Goal: Book appointment/travel/reservation

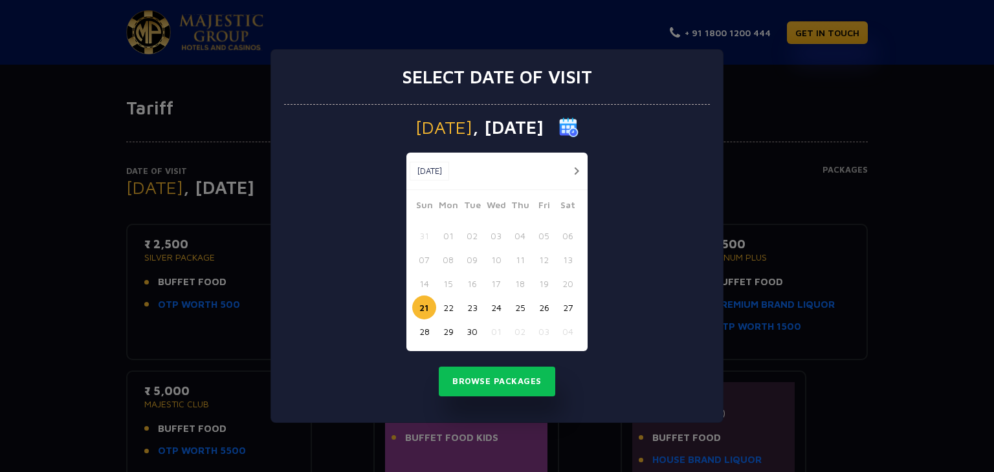
click at [579, 124] on img at bounding box center [568, 127] width 19 height 19
click at [500, 131] on span ", [DATE]" at bounding box center [507, 127] width 71 height 18
click at [579, 131] on img at bounding box center [568, 127] width 19 height 19
click at [579, 168] on button "button" at bounding box center [576, 171] width 16 height 16
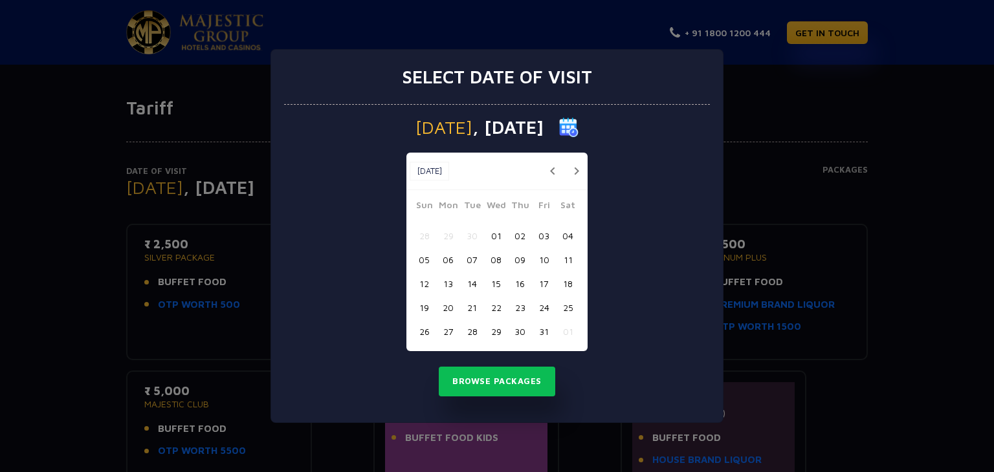
click at [579, 168] on div "[DATE] [DATE]" at bounding box center [496, 172] width 181 height 38
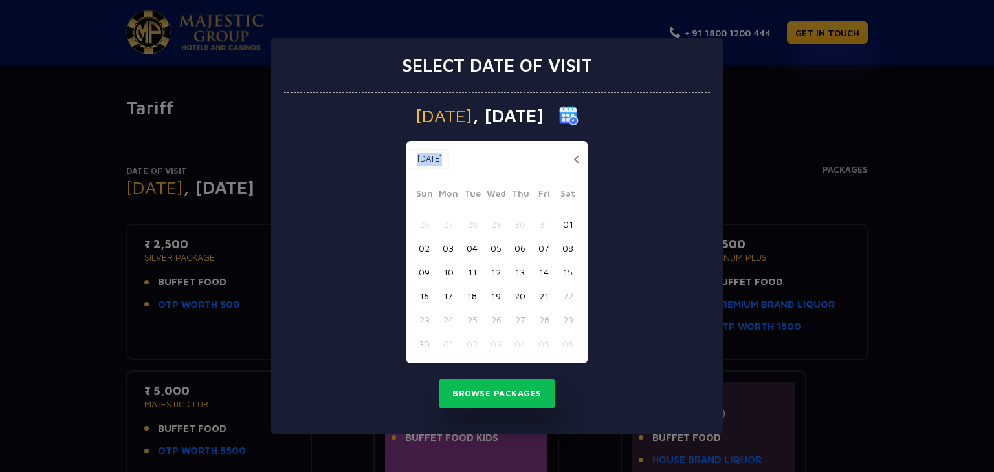
click at [579, 168] on div "[DATE] [DATE]" at bounding box center [496, 160] width 181 height 38
click at [580, 157] on button "button" at bounding box center [576, 159] width 16 height 16
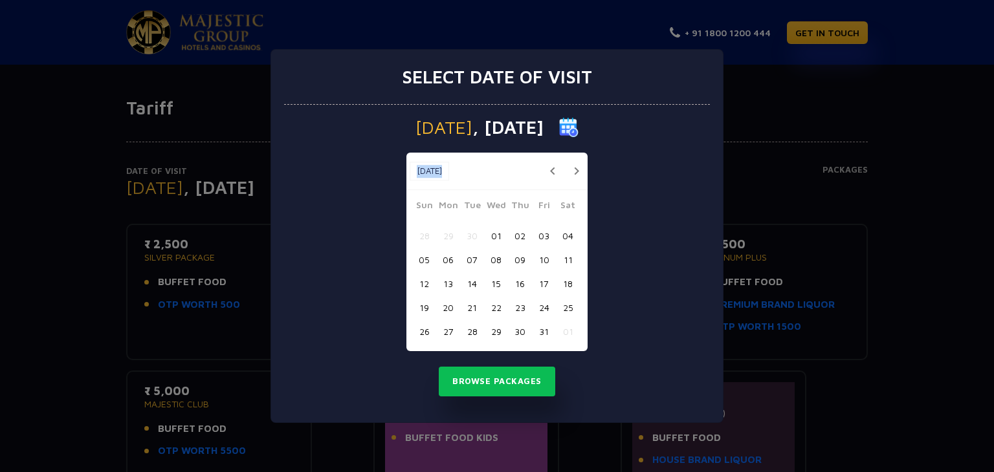
click at [577, 170] on button "button" at bounding box center [576, 171] width 16 height 16
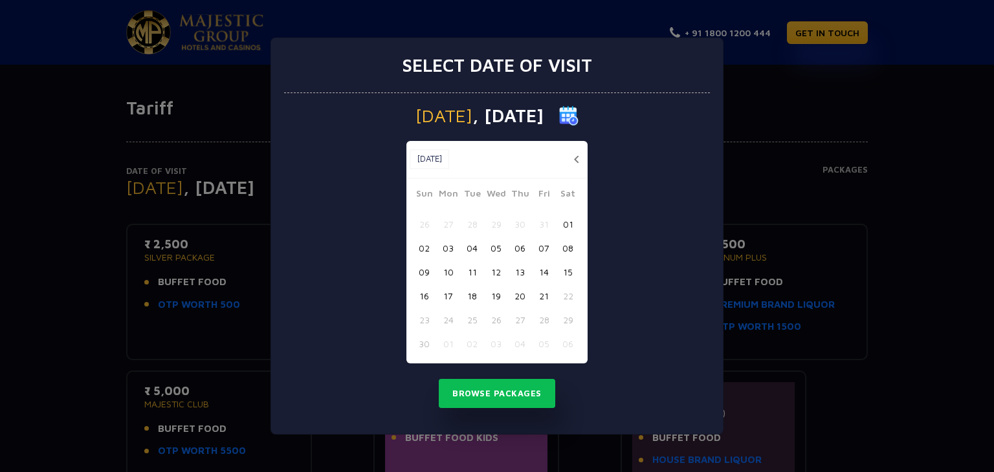
click at [577, 170] on div "[DATE] [DATE]" at bounding box center [496, 160] width 181 height 38
click at [544, 296] on button "21" at bounding box center [544, 296] width 24 height 24
click at [507, 392] on button "Browse Packages" at bounding box center [497, 394] width 117 height 30
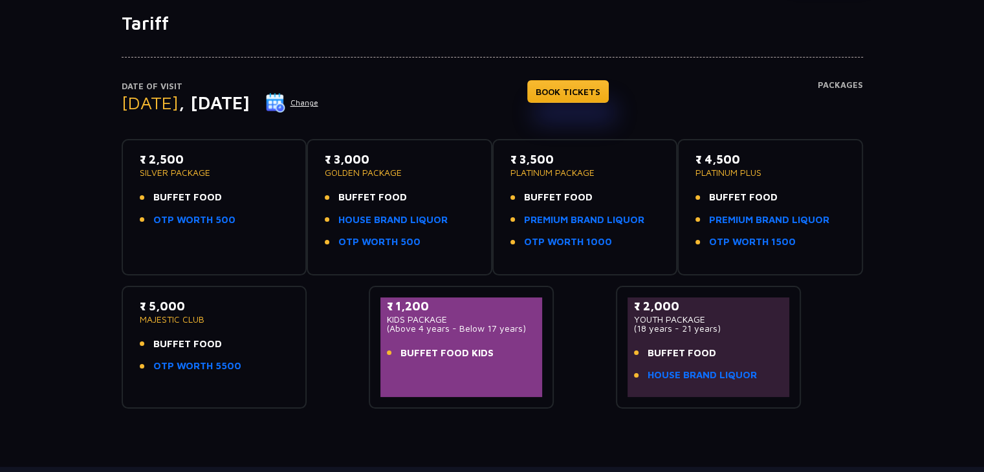
scroll to position [129, 0]
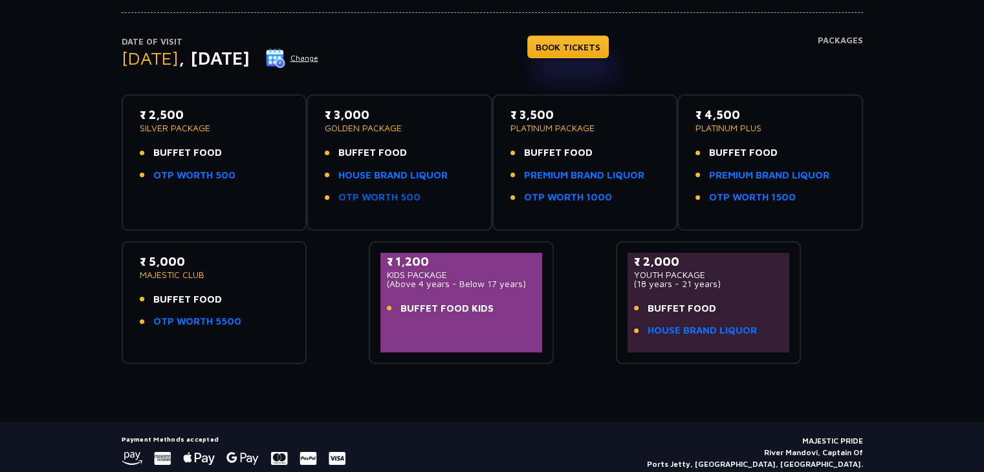
click at [359, 198] on link "OTP WORTH 500" at bounding box center [380, 197] width 82 height 15
